Goal: Task Accomplishment & Management: Use online tool/utility

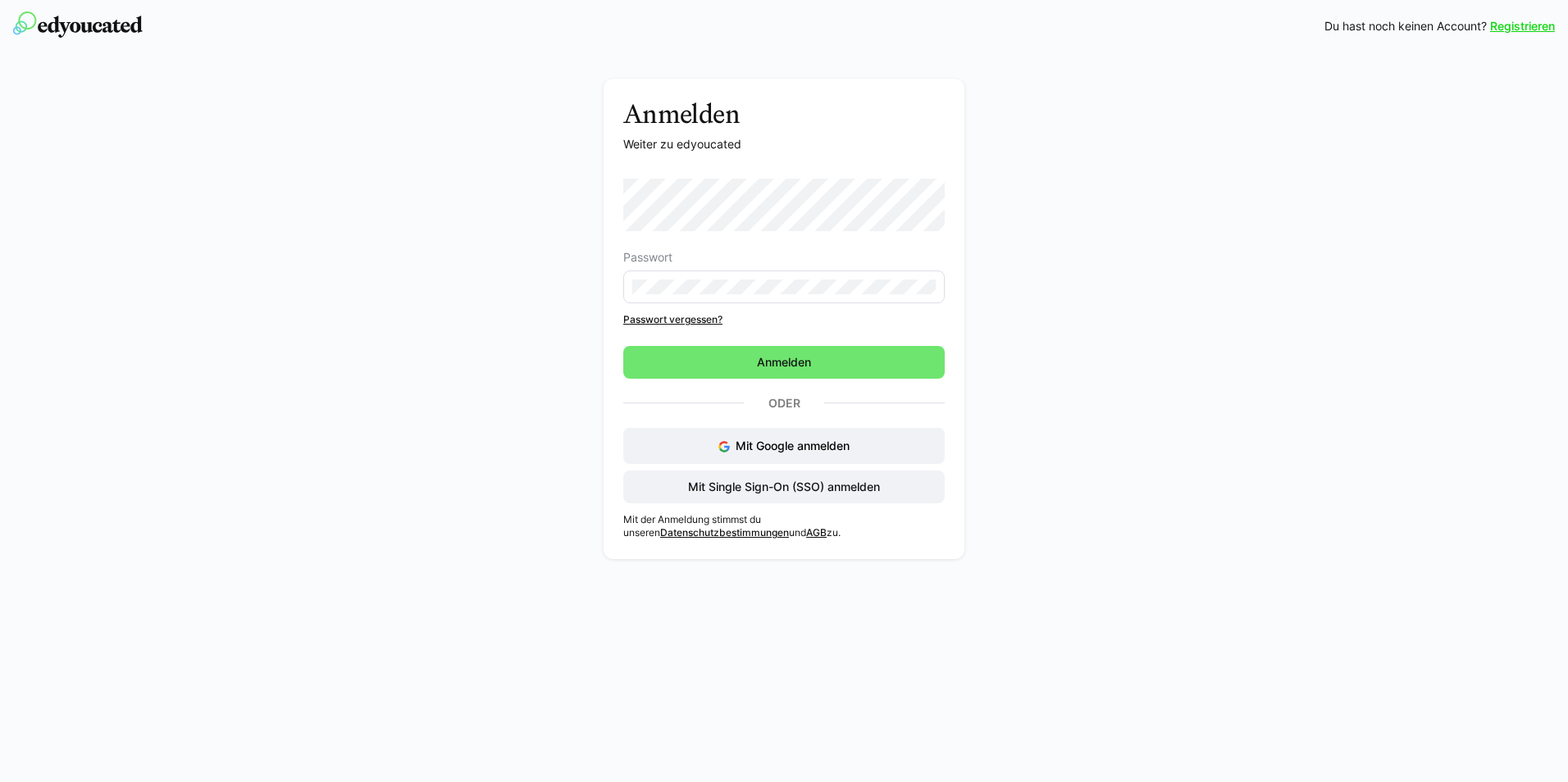
click at [648, 285] on eds-form-field "Passwort" at bounding box center [784, 277] width 322 height 53
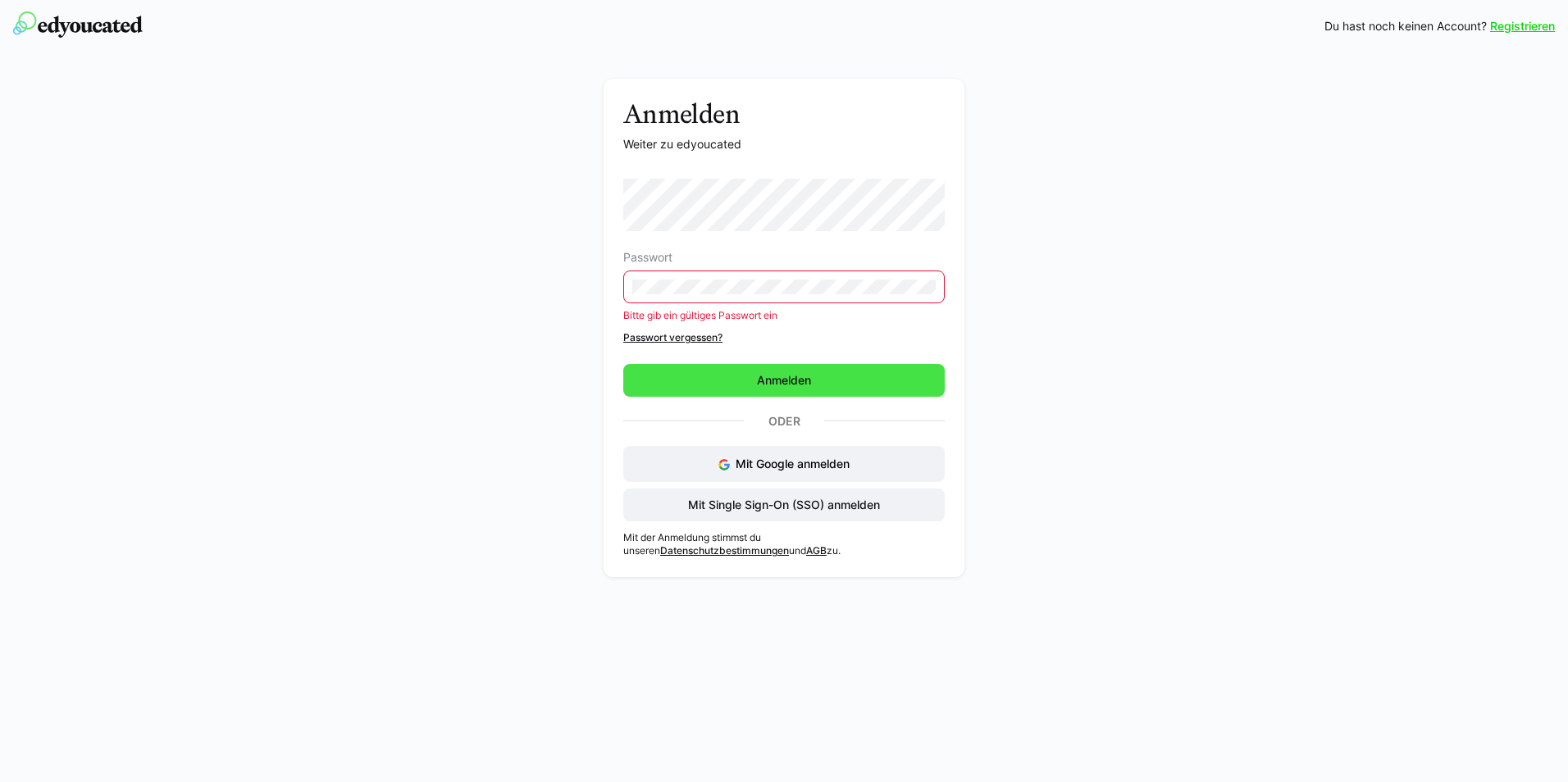
click at [743, 382] on span "Anmelden" at bounding box center [784, 380] width 322 height 33
click at [687, 336] on link "Passwort vergessen?" at bounding box center [784, 337] width 322 height 13
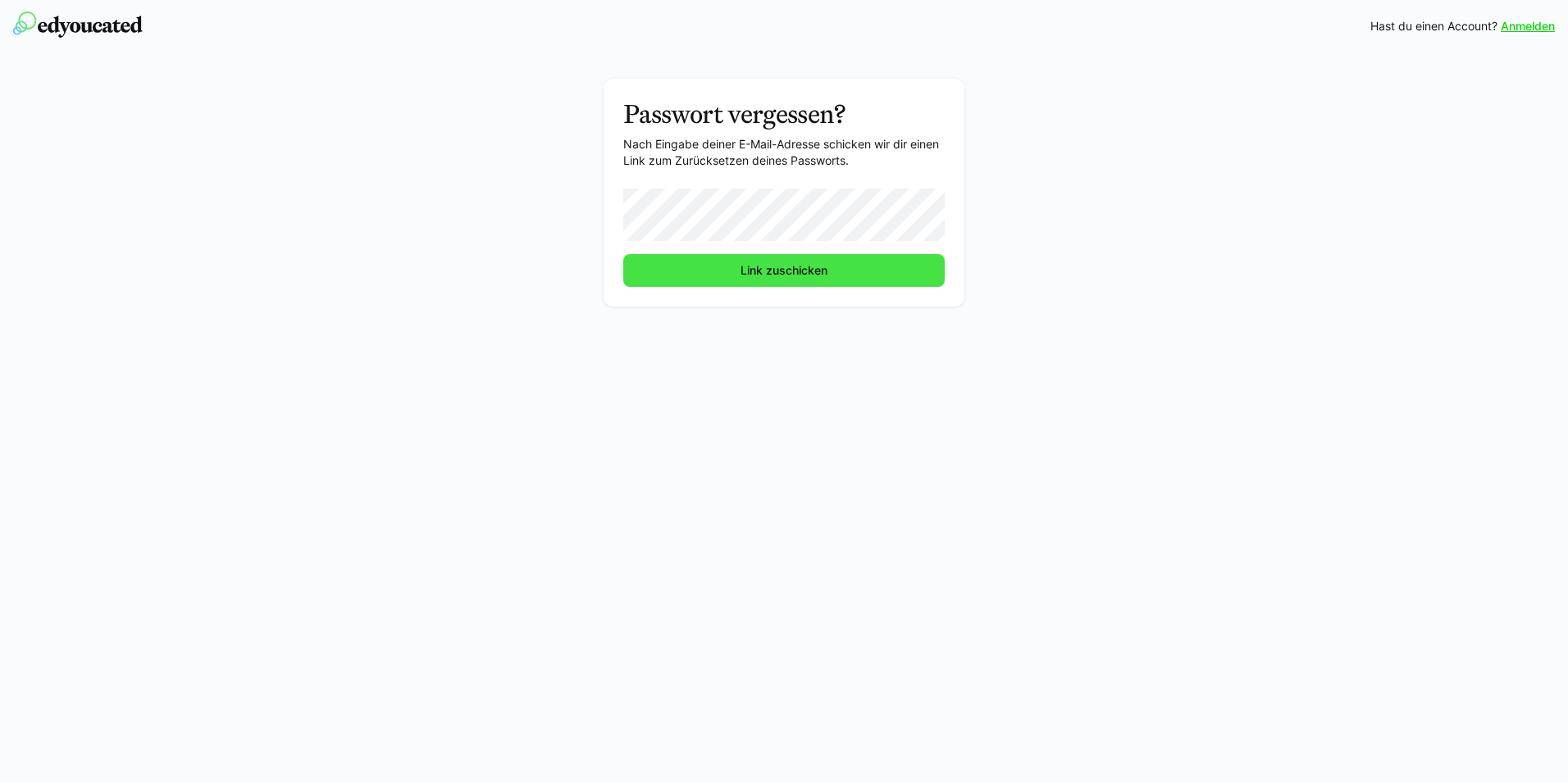
click at [751, 274] on span "Link zuschicken" at bounding box center [784, 270] width 92 height 17
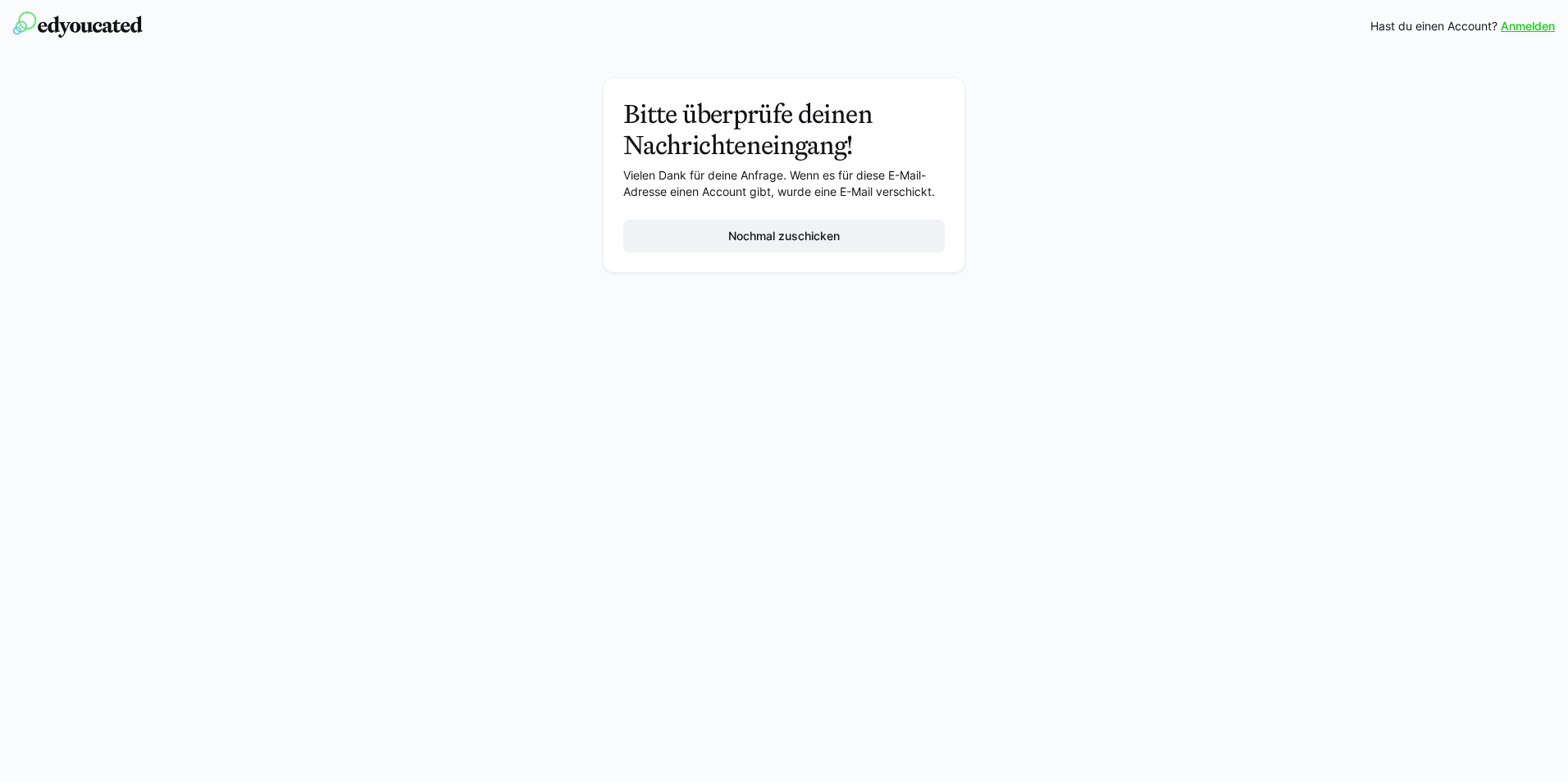
click at [1512, 27] on link "Anmelden" at bounding box center [1527, 25] width 54 height 17
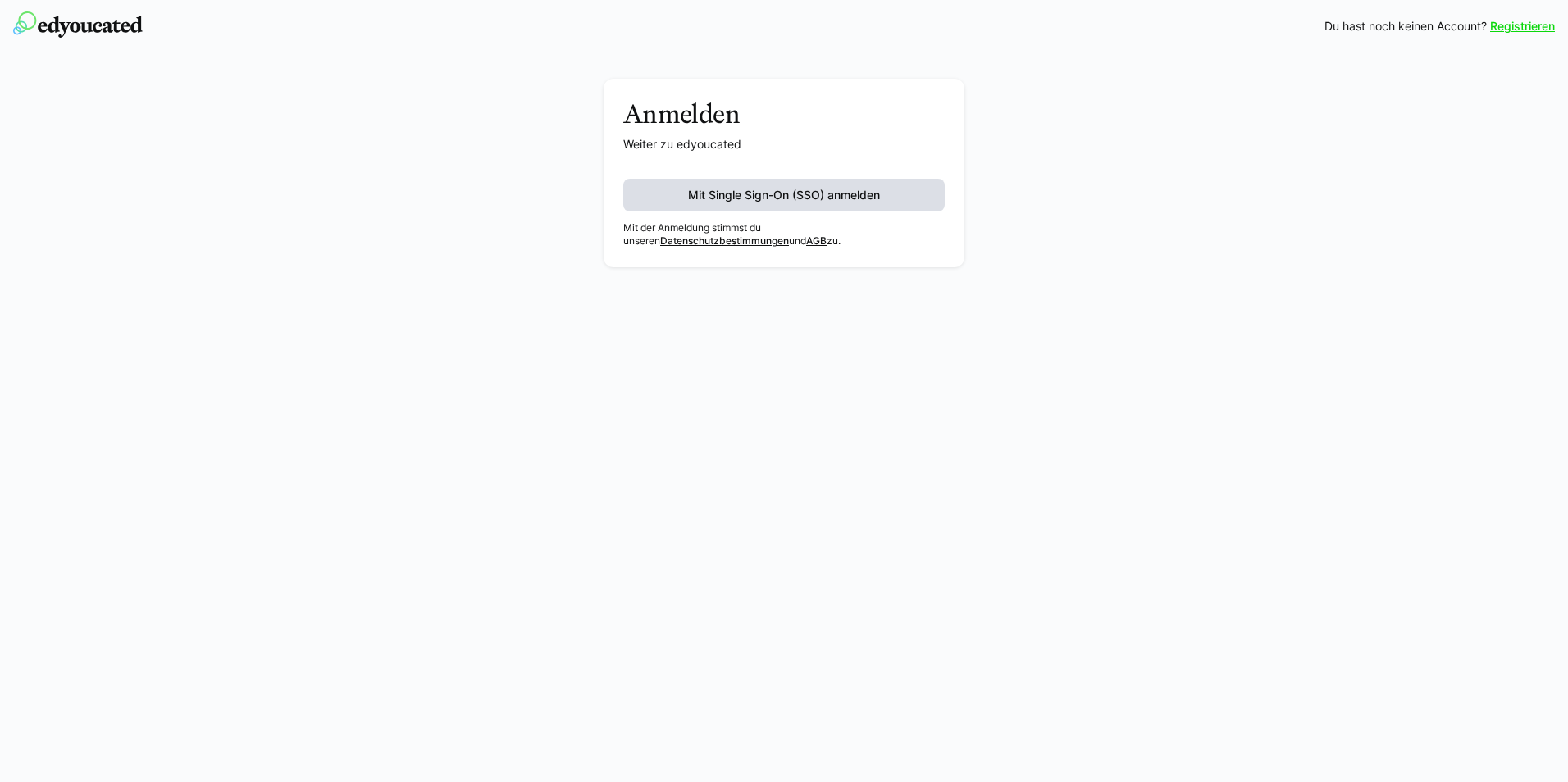
click at [804, 197] on span "Mit Single Sign-On (SSO) anmelden" at bounding box center [784, 195] width 197 height 17
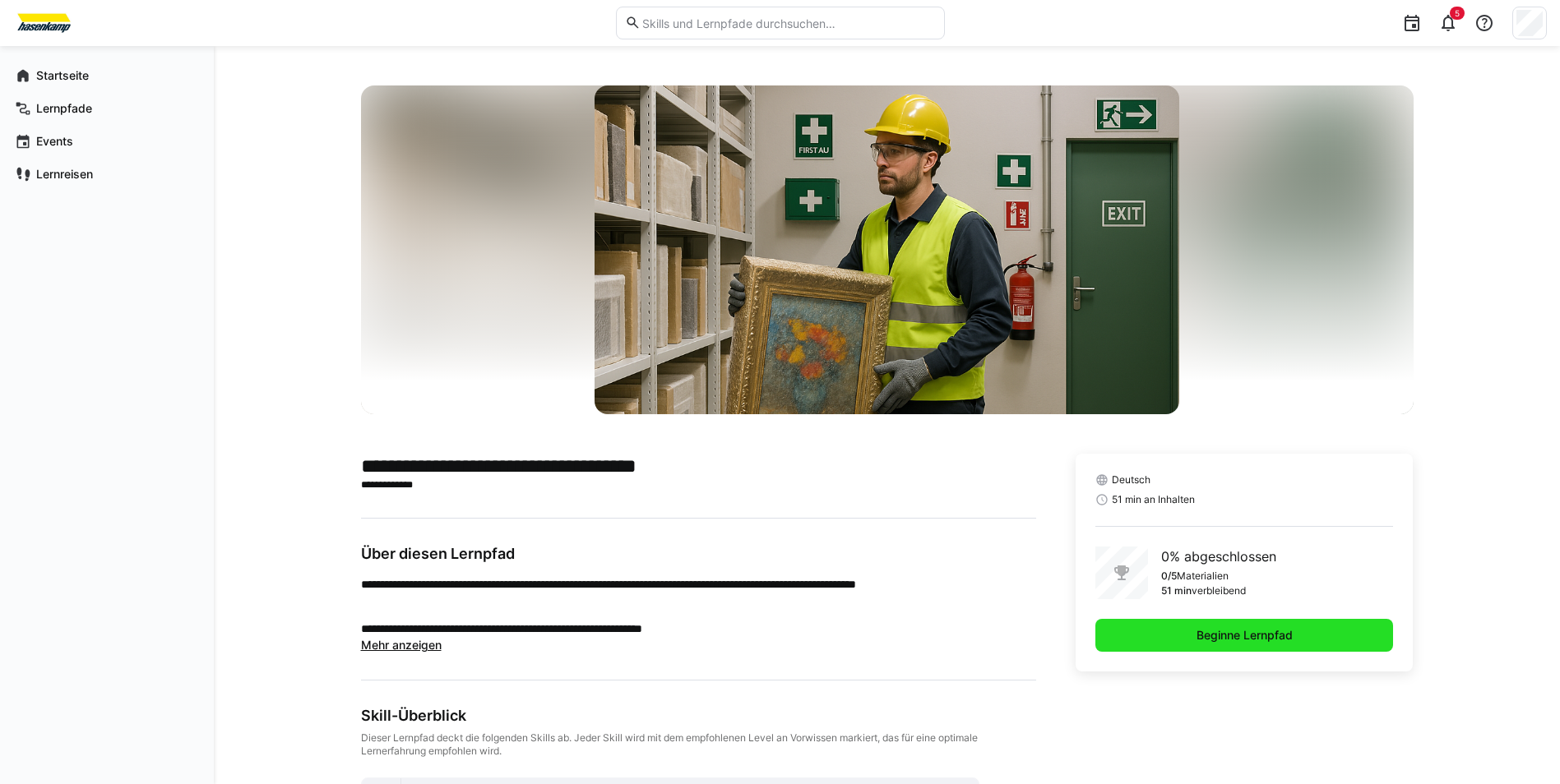
click at [1242, 637] on span "Beginne Lernpfad" at bounding box center [1244, 635] width 101 height 17
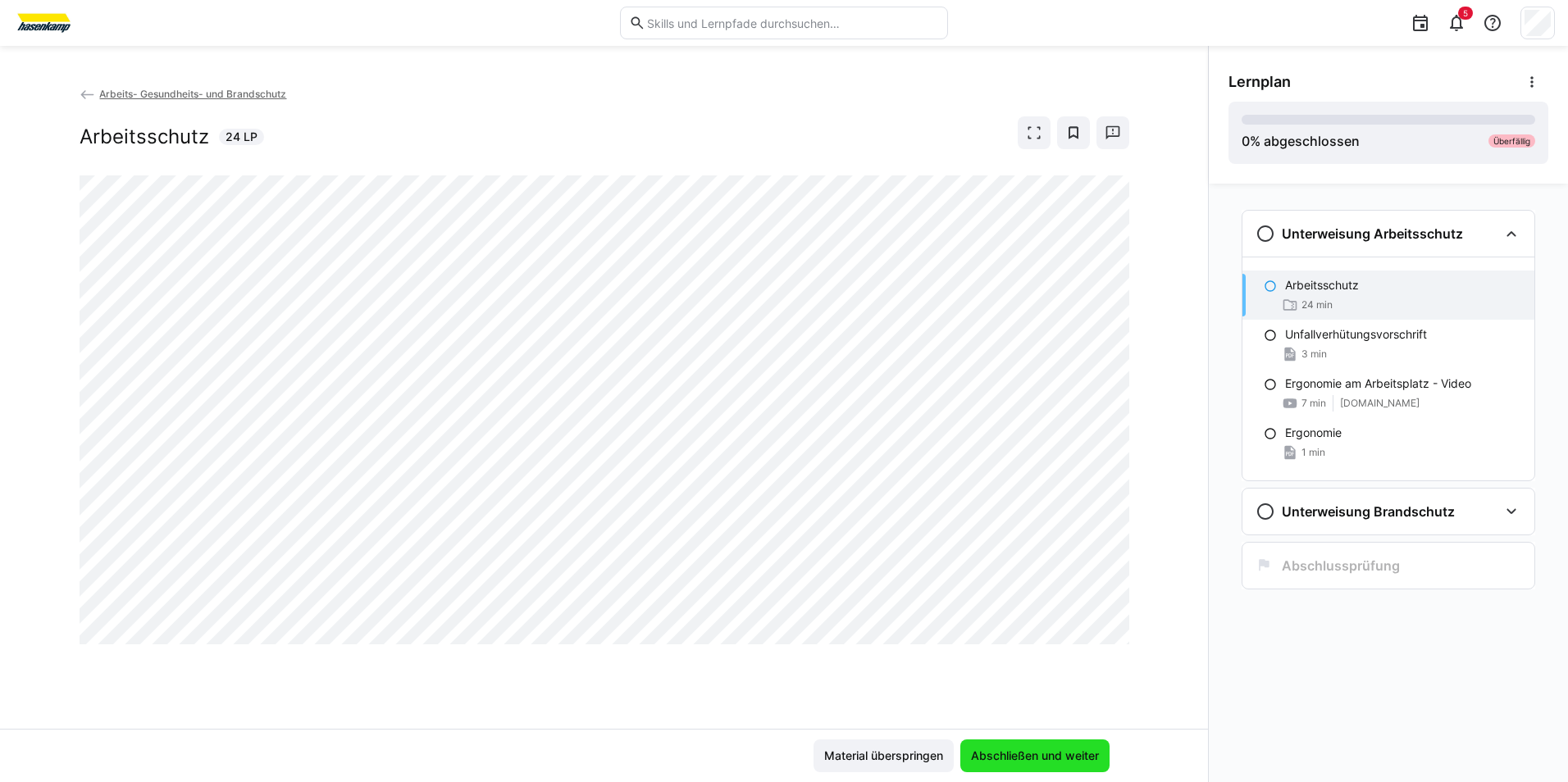
click at [1025, 749] on span "Abschließen und weiter" at bounding box center [1035, 756] width 133 height 17
click at [915, 755] on span "Material überspringen" at bounding box center [882, 756] width 124 height 17
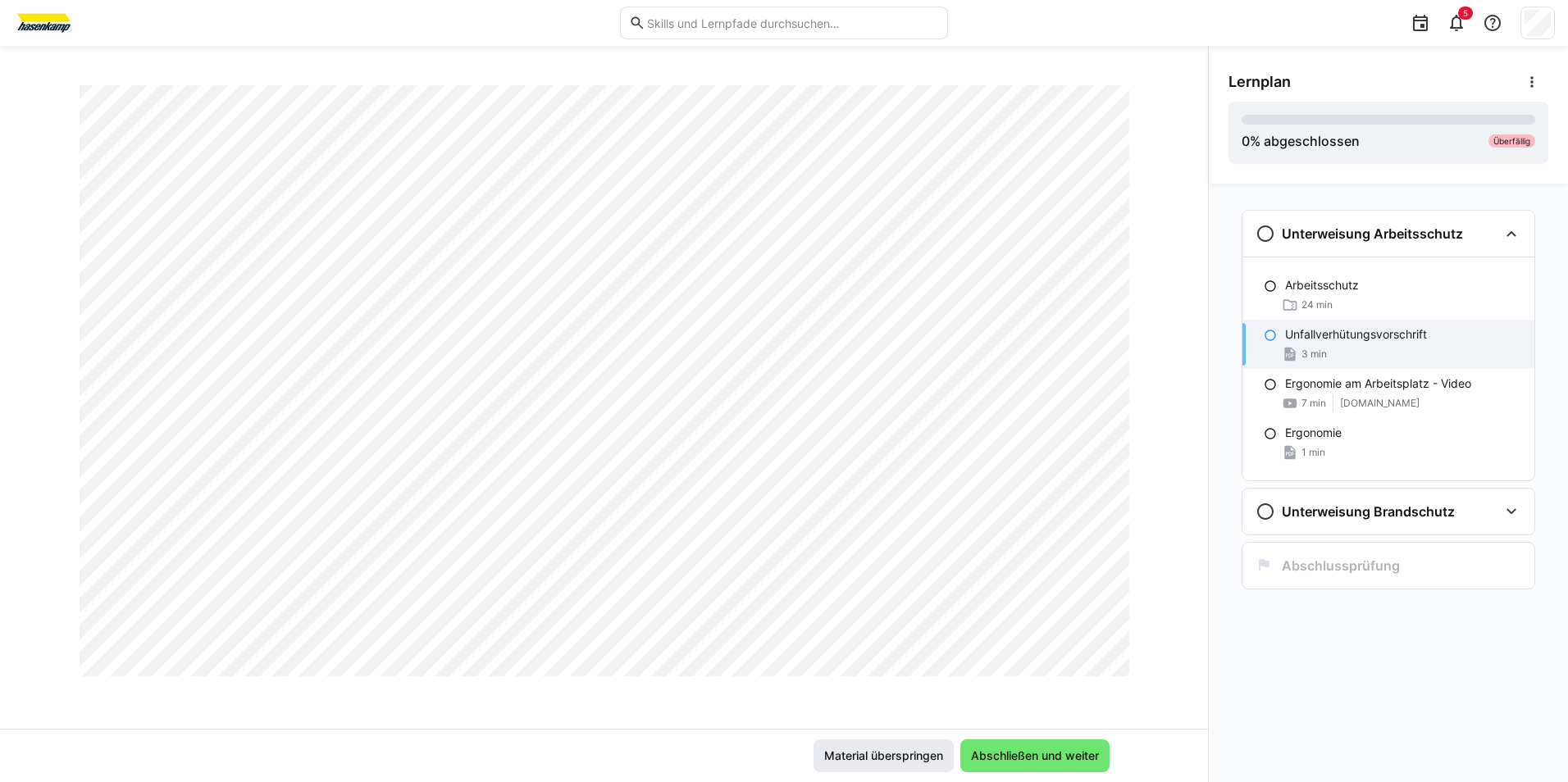
scroll to position [9100, 0]
click at [888, 760] on span "Material überspringen" at bounding box center [882, 756] width 124 height 17
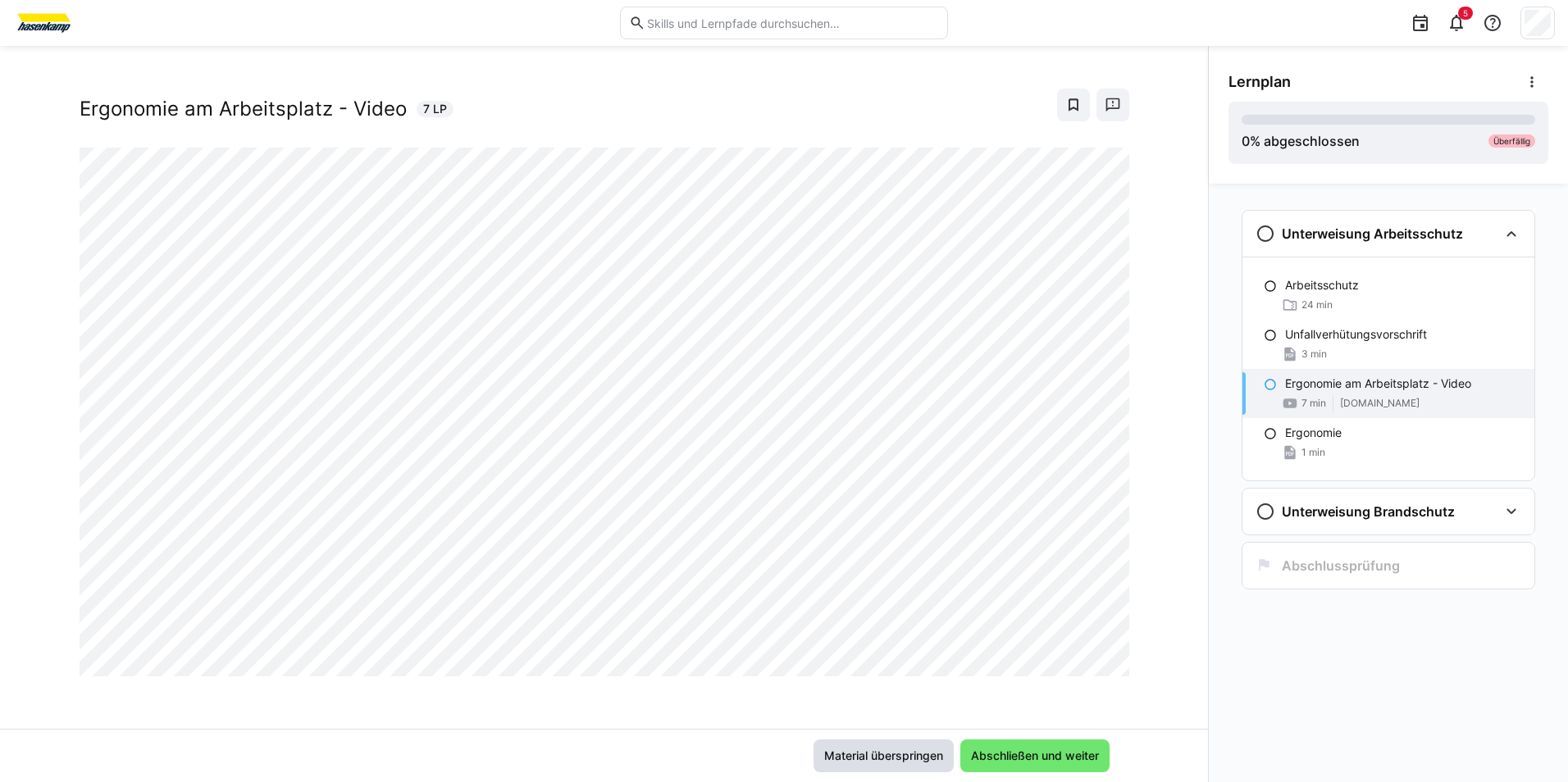
click at [903, 750] on span "Material überspringen" at bounding box center [882, 756] width 124 height 17
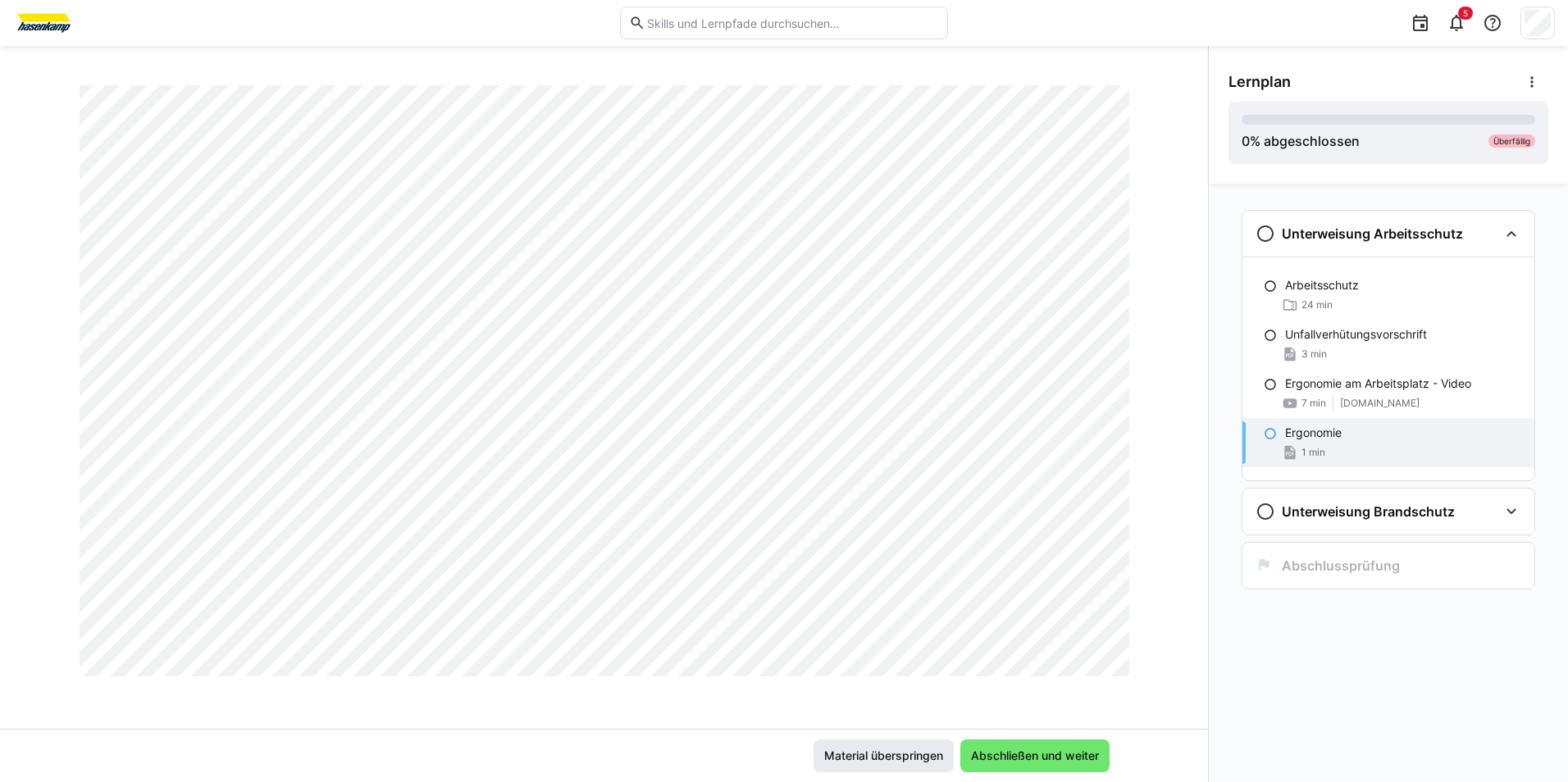
scroll to position [939, 0]
click at [882, 759] on span "Material überspringen" at bounding box center [882, 756] width 124 height 17
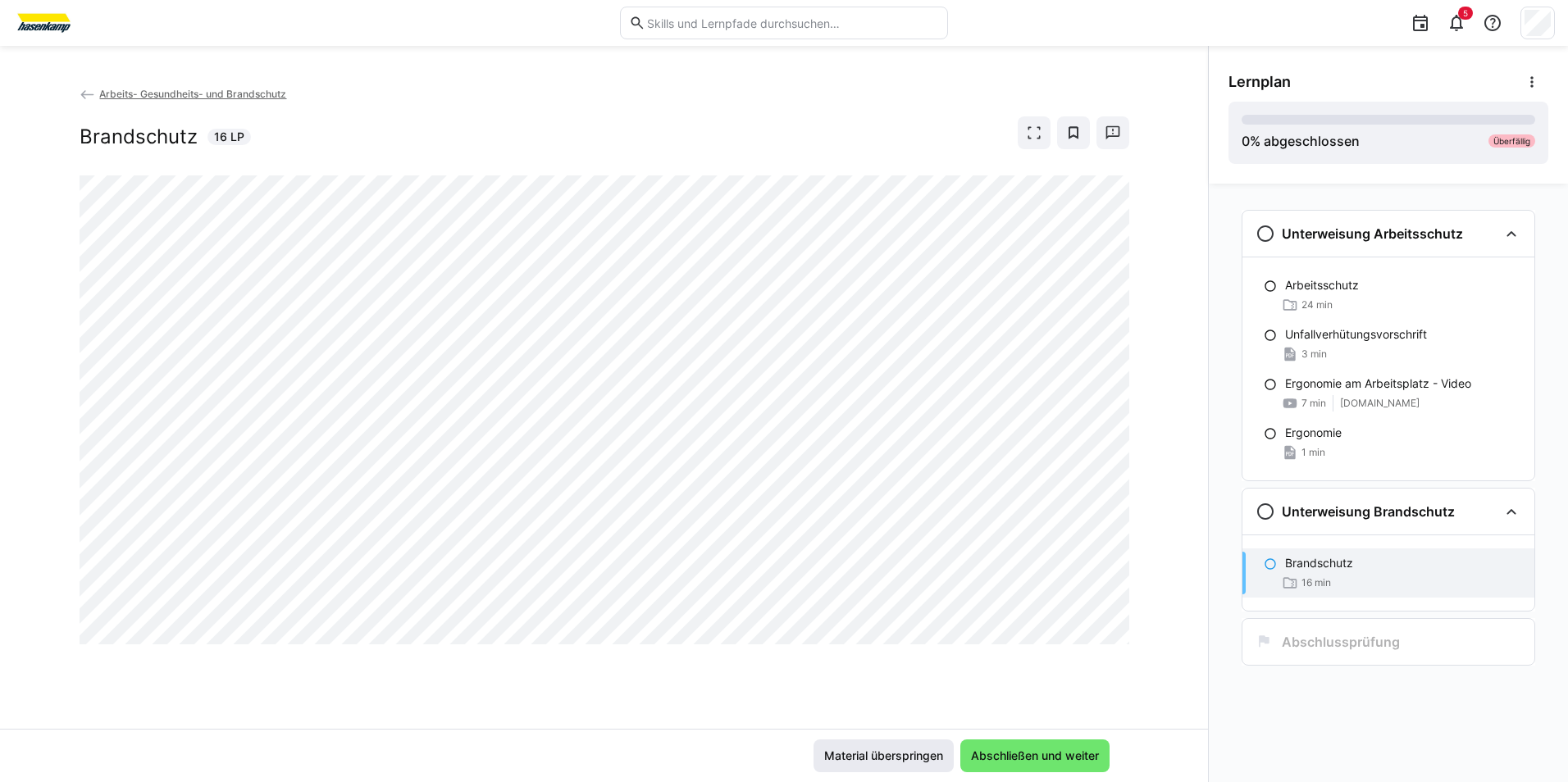
click at [900, 760] on span "Material überspringen" at bounding box center [882, 756] width 124 height 17
click at [883, 755] on span "Material überspringen" at bounding box center [882, 756] width 124 height 17
click at [881, 756] on span "Material überspringen" at bounding box center [882, 756] width 124 height 17
click at [888, 760] on span "Material überspringen" at bounding box center [882, 756] width 124 height 17
